Goal: Information Seeking & Learning: Learn about a topic

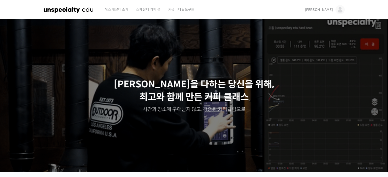
click at [328, 10] on span "[PERSON_NAME]" at bounding box center [319, 9] width 28 height 5
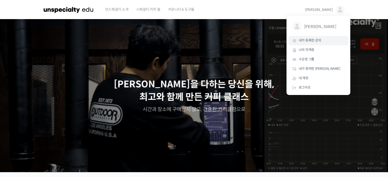
click at [306, 43] on span "내가 등록한 강의" at bounding box center [310, 40] width 22 height 4
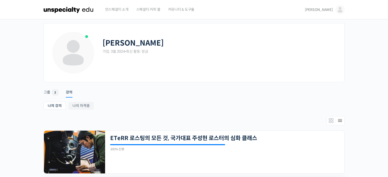
scroll to position [115, 0]
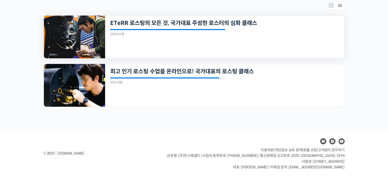
click at [166, 44] on div "18개의 수업 ETeRR 로스팅의 모든 것, 국가대표 주성현 로스터의 심화 클래스 100% 진행 최근 활동: 2025년 04월 29일 9:03…" at bounding box center [224, 37] width 239 height 43
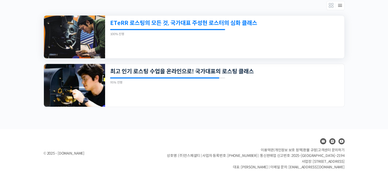
click at [160, 26] on link "ETeRR 로스팅의 모든 것, 국가대표 주성현 로스터의 심화 클래스" at bounding box center [201, 23] width 183 height 7
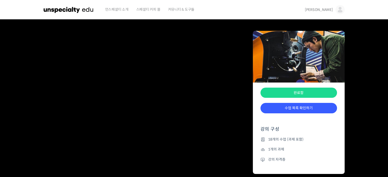
scroll to position [212, 0]
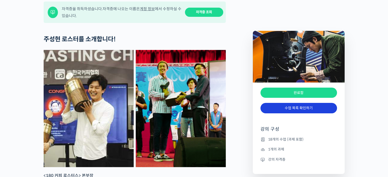
click at [299, 109] on link "수업 목록 확인하기" at bounding box center [298, 108] width 77 height 10
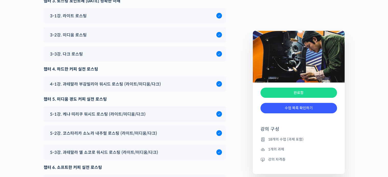
scroll to position [3080, 0]
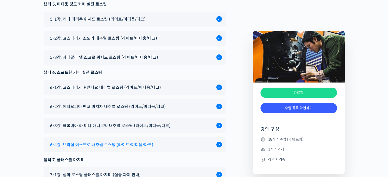
click at [111, 148] on span "6-4강. 브라질 이스드로 내추럴 로스팅 (라이트/미디움/다크)" at bounding box center [101, 145] width 103 height 7
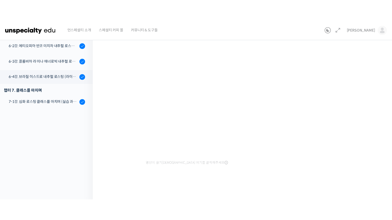
scroll to position [212, 0]
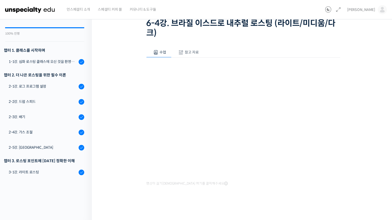
scroll to position [212, 0]
